Goal: Task Accomplishment & Management: Complete application form

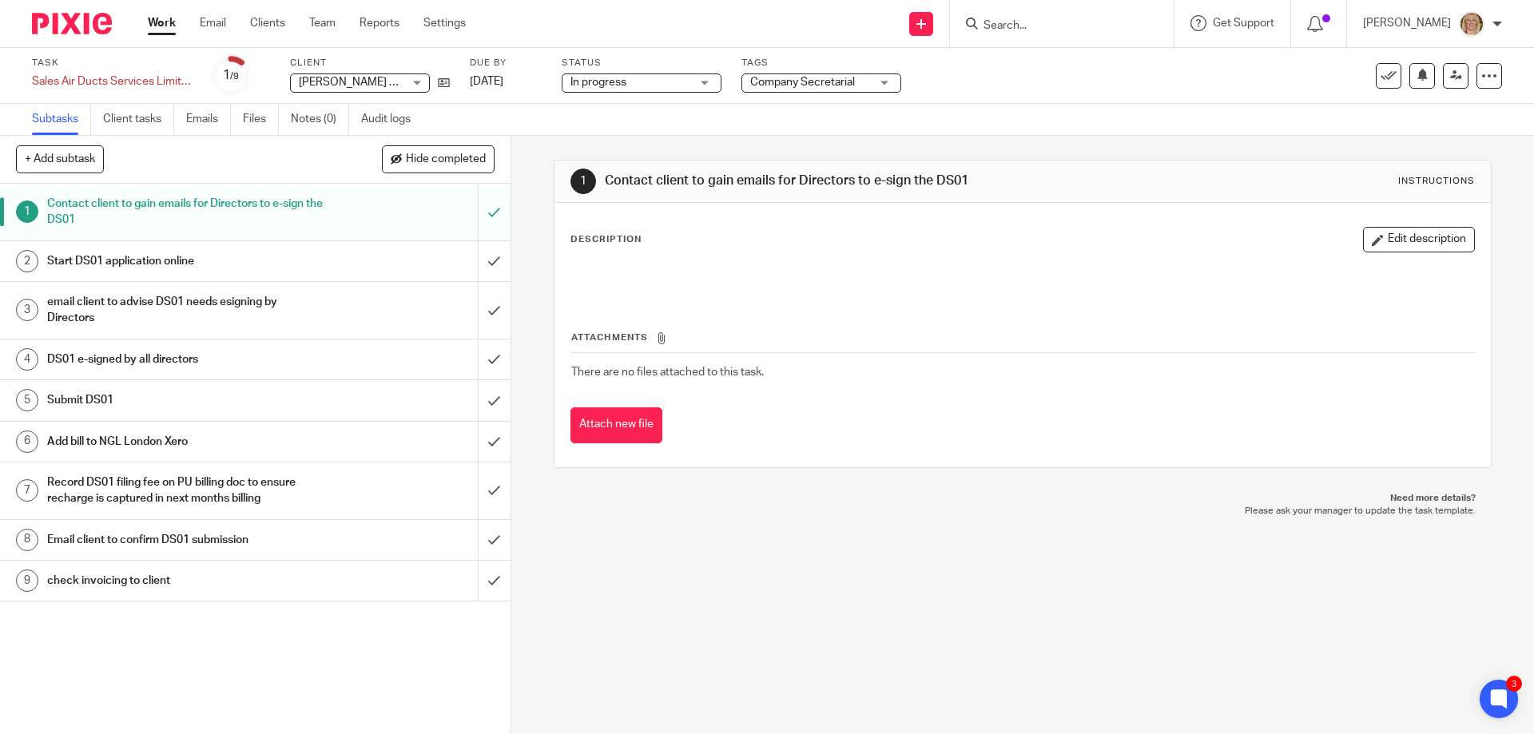
click at [388, 257] on div "Start DS01 application online" at bounding box center [254, 261] width 415 height 24
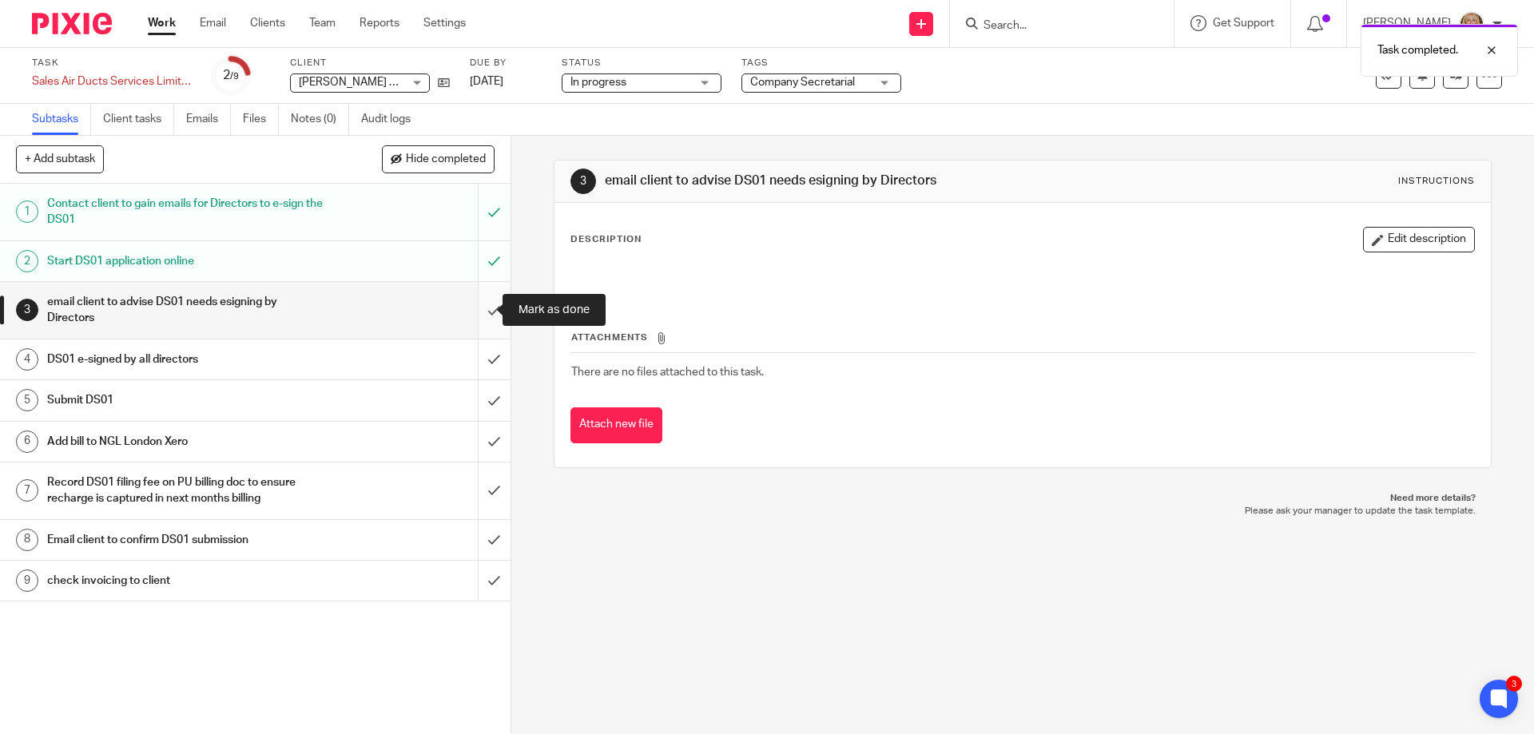
click at [477, 311] on input "submit" at bounding box center [255, 310] width 511 height 57
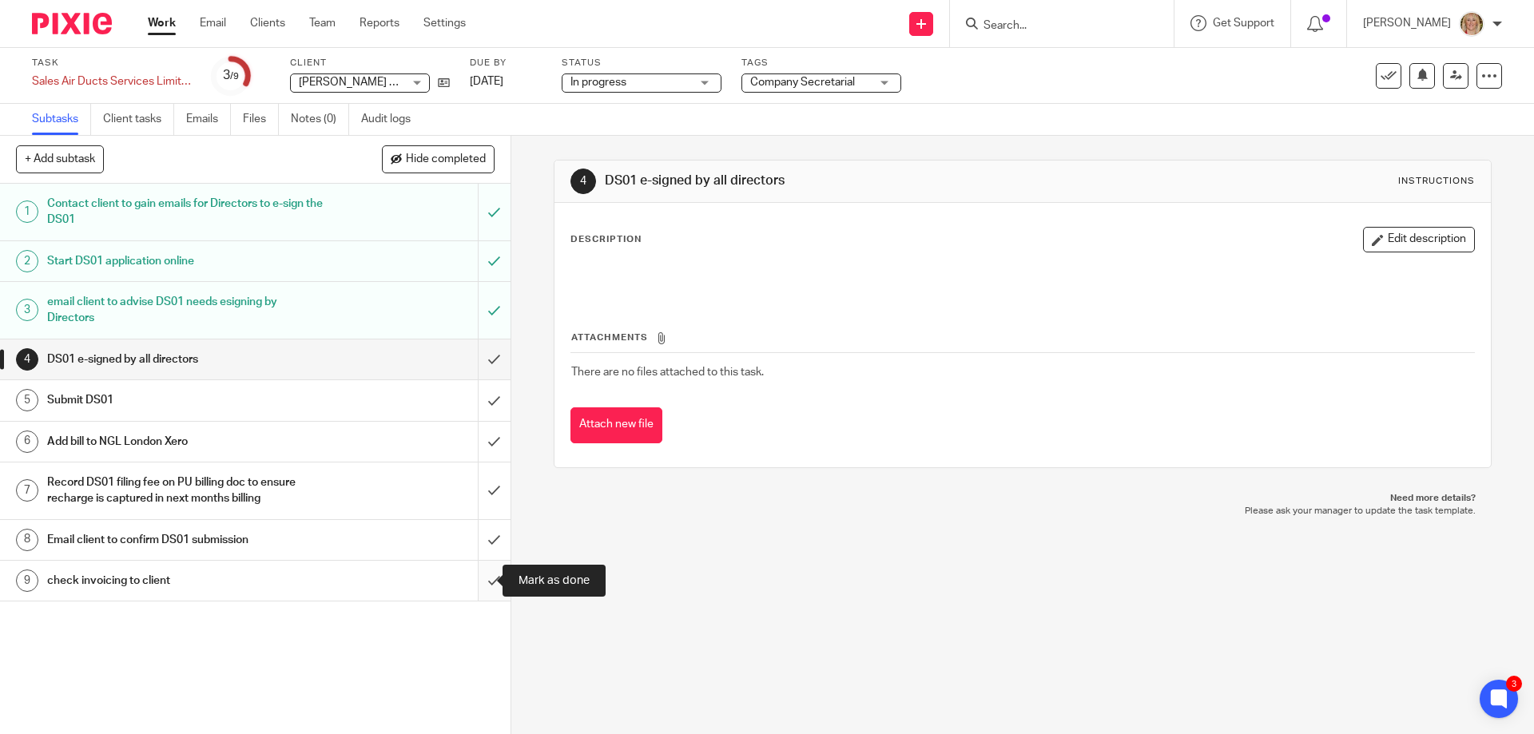
click at [476, 580] on input "submit" at bounding box center [255, 581] width 511 height 40
